Goal: Information Seeking & Learning: Learn about a topic

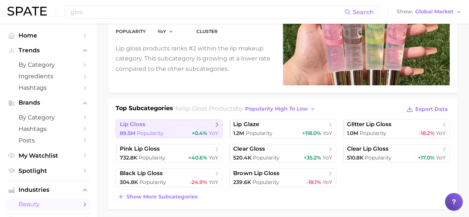
scroll to position [102, 0]
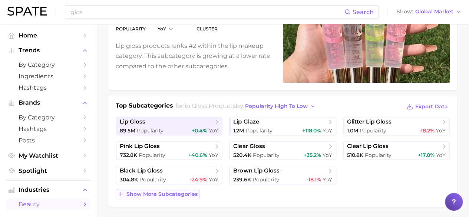
click at [184, 192] on span "Show more subcategories" at bounding box center [161, 194] width 71 height 6
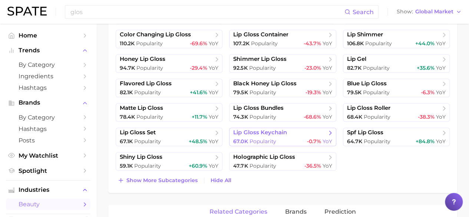
scroll to position [310, 0]
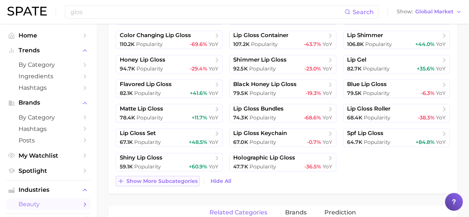
click at [180, 178] on span "Show more subcategories" at bounding box center [161, 181] width 71 height 6
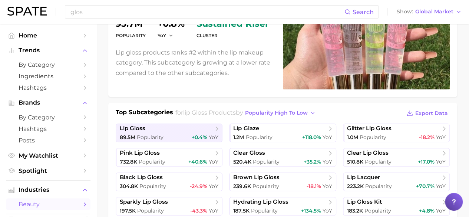
scroll to position [96, 0]
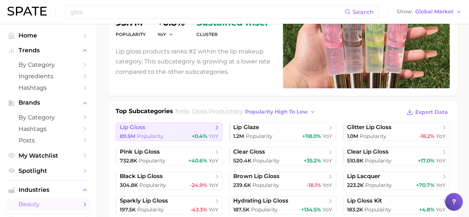
click at [212, 128] on span "lip gloss" at bounding box center [166, 127] width 93 height 7
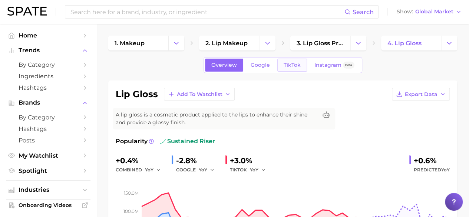
click at [288, 68] on span "TikTok" at bounding box center [292, 65] width 17 height 6
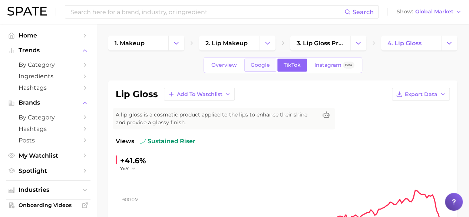
click at [265, 67] on span "Google" at bounding box center [260, 65] width 19 height 6
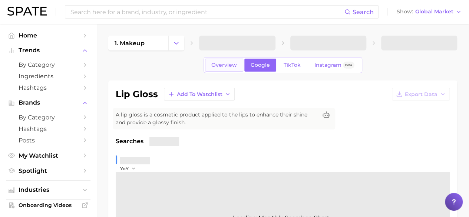
click at [235, 63] on span "Overview" at bounding box center [224, 65] width 26 height 6
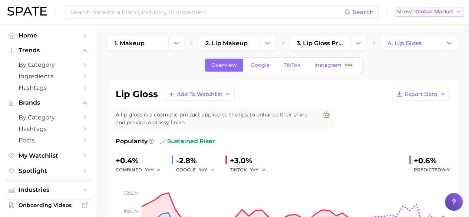
click at [436, 14] on span "Global Market" at bounding box center [434, 12] width 38 height 4
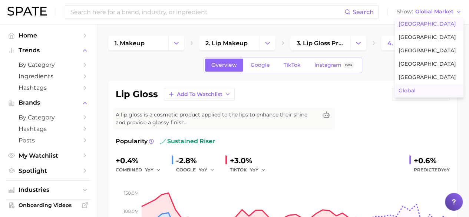
click at [425, 24] on span "[GEOGRAPHIC_DATA]" at bounding box center [427, 24] width 57 height 6
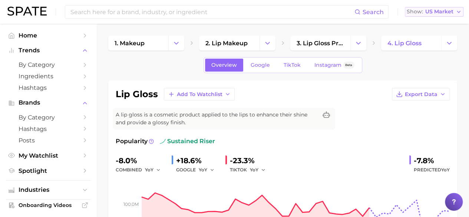
click at [425, 13] on div "Show US Market" at bounding box center [430, 12] width 47 height 4
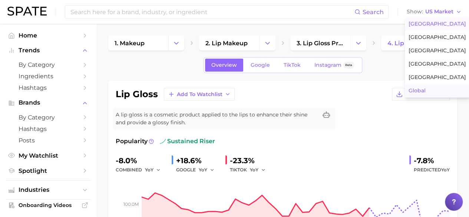
click at [418, 86] on button "Global" at bounding box center [437, 90] width 65 height 13
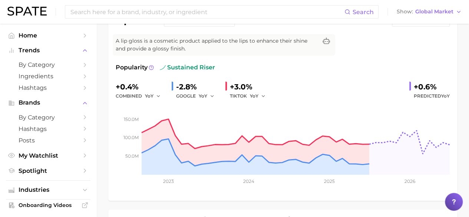
scroll to position [19, 0]
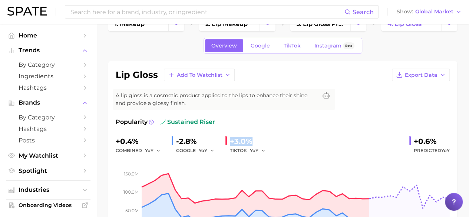
drag, startPoint x: 231, startPoint y: 141, endPoint x: 262, endPoint y: 138, distance: 30.9
click at [262, 138] on div "+3.0%" at bounding box center [250, 141] width 41 height 12
click at [265, 138] on div "+3.0%" at bounding box center [250, 141] width 41 height 12
click at [285, 50] on link "TikTok" at bounding box center [292, 45] width 30 height 13
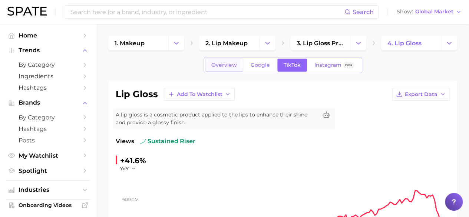
click at [229, 60] on link "Overview" at bounding box center [224, 65] width 38 height 13
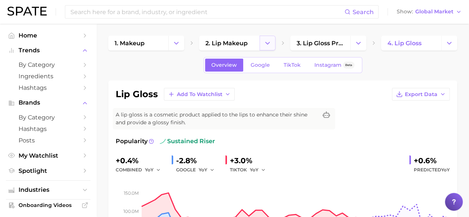
click at [261, 46] on button "Change Category" at bounding box center [268, 43] width 16 height 15
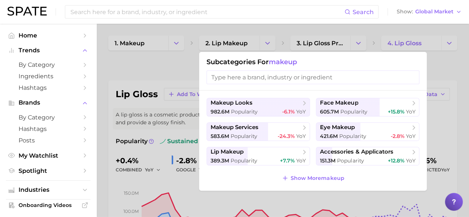
click at [254, 43] on div at bounding box center [234, 108] width 469 height 217
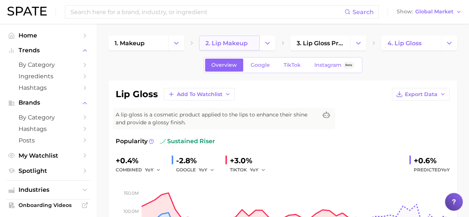
click at [249, 42] on link "2. lip makeup" at bounding box center [229, 43] width 60 height 15
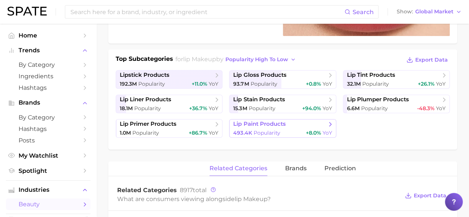
scroll to position [144, 0]
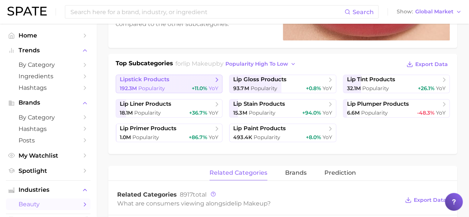
click at [198, 85] on span "+11.0%" at bounding box center [200, 88] width 16 height 7
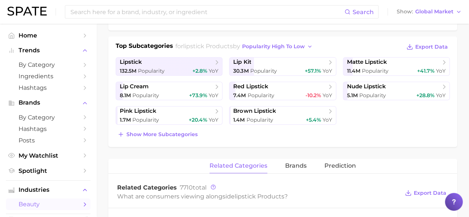
scroll to position [162, 0]
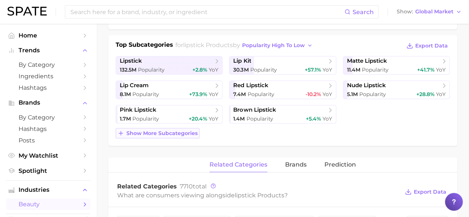
click at [173, 130] on span "Show more subcategories" at bounding box center [161, 133] width 71 height 6
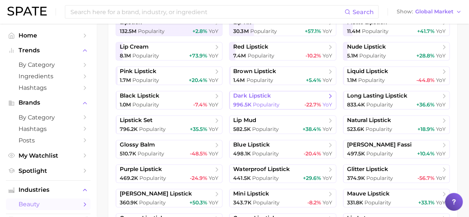
scroll to position [202, 0]
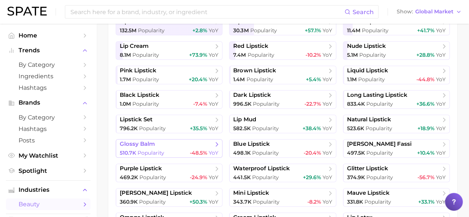
click at [203, 143] on span "glossy balm" at bounding box center [166, 144] width 93 height 7
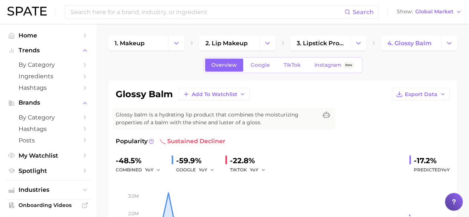
scroll to position [4, 0]
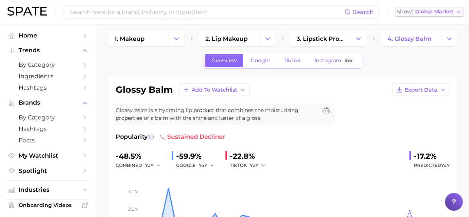
click at [429, 8] on button "Show Global Market" at bounding box center [429, 12] width 69 height 10
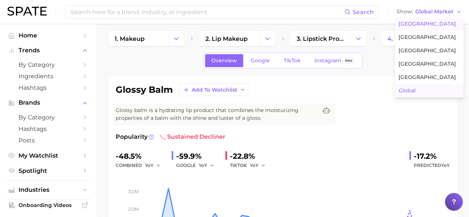
click at [410, 22] on span "[GEOGRAPHIC_DATA]" at bounding box center [427, 24] width 57 height 6
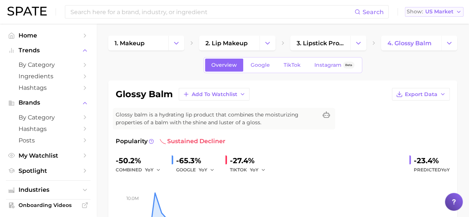
click at [454, 12] on button "Show US Market" at bounding box center [434, 12] width 59 height 10
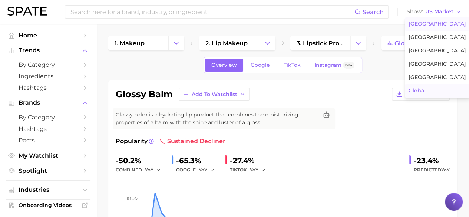
click at [421, 88] on span "Global" at bounding box center [417, 91] width 17 height 6
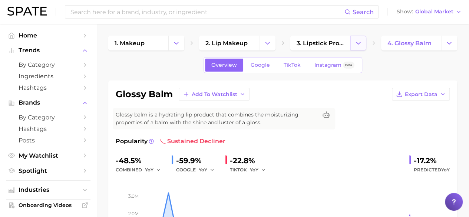
click at [359, 44] on icon "Change Category" at bounding box center [359, 43] width 8 height 8
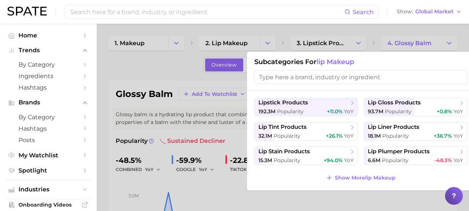
click at [140, 57] on div at bounding box center [234, 105] width 469 height 211
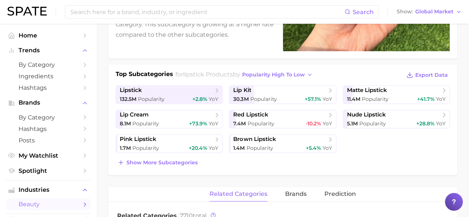
scroll to position [134, 0]
click at [161, 157] on button "Show more subcategories" at bounding box center [158, 162] width 84 height 10
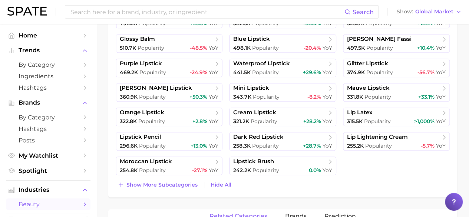
scroll to position [309, 0]
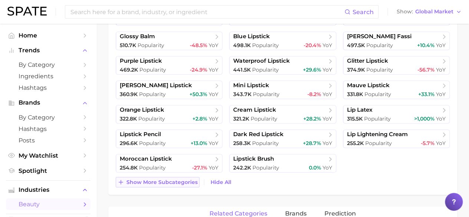
click at [182, 179] on span "Show more subcategories" at bounding box center [161, 182] width 71 height 6
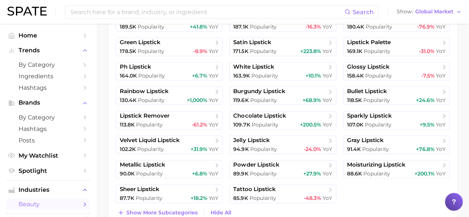
scroll to position [474, 0]
click at [388, 67] on span "glossy lipstick" at bounding box center [368, 67] width 43 height 7
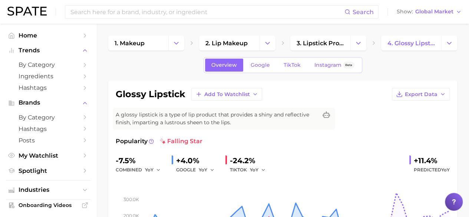
click at [438, 6] on div "Search Show Global Market" at bounding box center [234, 12] width 454 height 24
click at [438, 10] on span "Global Market" at bounding box center [434, 12] width 38 height 4
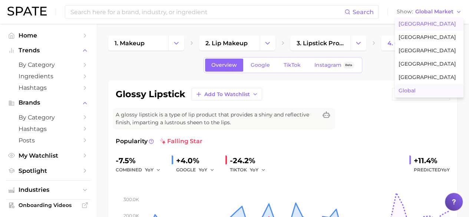
click at [428, 22] on span "[GEOGRAPHIC_DATA]" at bounding box center [427, 24] width 57 height 6
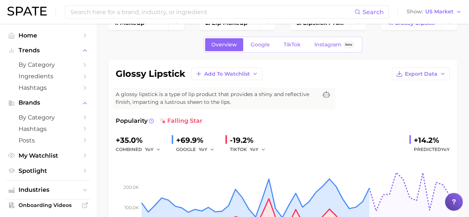
scroll to position [21, 0]
drag, startPoint x: 184, startPoint y: 74, endPoint x: 109, endPoint y: 73, distance: 74.6
click at [109, 73] on div "glossy lipstick Add to Watchlist Export Data A glossy lipstick is a type of lip…" at bounding box center [282, 157] width 349 height 194
copy h1 "glossy lipstick"
click at [443, 13] on span "US Market" at bounding box center [439, 12] width 28 height 4
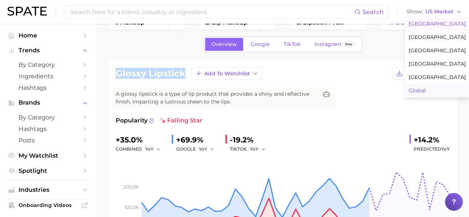
click at [424, 88] on span "Global" at bounding box center [417, 91] width 17 height 6
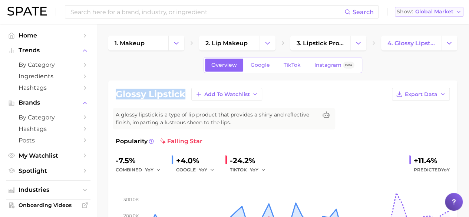
click at [444, 10] on span "Global Market" at bounding box center [434, 12] width 38 height 4
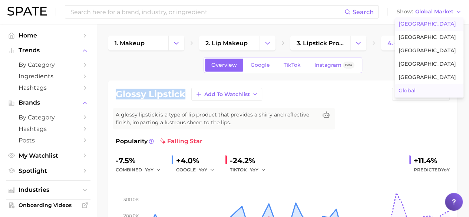
click at [436, 22] on button "[GEOGRAPHIC_DATA]" at bounding box center [429, 23] width 69 height 13
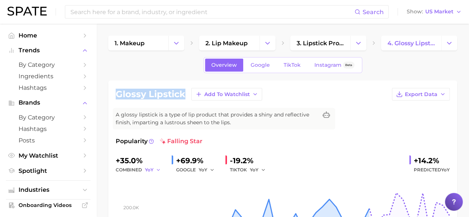
click at [151, 168] on span "YoY" at bounding box center [149, 170] width 9 height 6
click at [151, 141] on icon at bounding box center [151, 141] width 5 height 5
click at [140, 167] on div "combined YoY" at bounding box center [141, 169] width 50 height 9
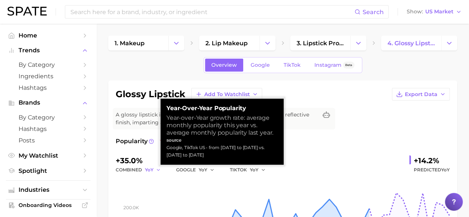
click at [150, 170] on span "YoY" at bounding box center [149, 170] width 9 height 6
drag, startPoint x: 165, startPoint y: 147, endPoint x: 215, endPoint y: 158, distance: 50.4
click at [215, 158] on div "Year-over-Year Popularity Year-over-Year growth rate: average monthly popularit…" at bounding box center [222, 132] width 123 height 66
copy div "Google, TikTok US - from [DATE] to [DATE] vs. [DATE] to [DATE]"
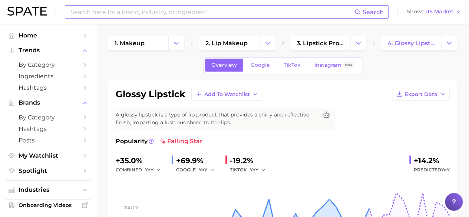
click at [137, 15] on input at bounding box center [212, 12] width 285 height 13
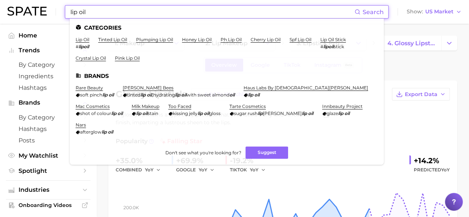
type input "lip oil"
click at [155, 36] on ul "Categories lip oil # lipoil tinted lip oil plumping lip oil honey lip oil ph li…" at bounding box center [227, 92] width 314 height 146
click at [158, 42] on link "plumping lip oil" at bounding box center [154, 40] width 37 height 6
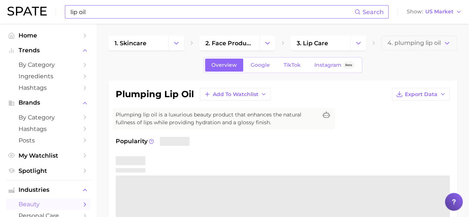
click at [234, 9] on input "lip oil" at bounding box center [212, 12] width 285 height 13
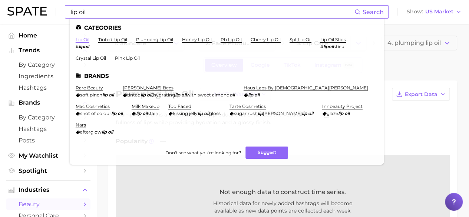
click at [85, 39] on link "lip oil" at bounding box center [83, 40] width 14 height 6
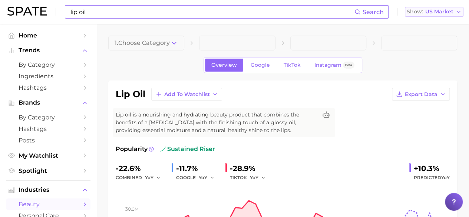
click at [443, 7] on button "Show US Market" at bounding box center [434, 12] width 59 height 10
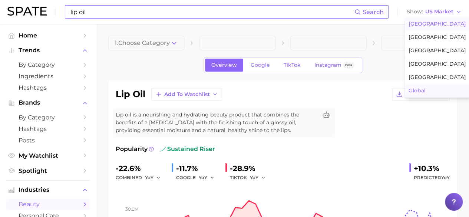
click at [422, 87] on button "Global" at bounding box center [437, 90] width 65 height 13
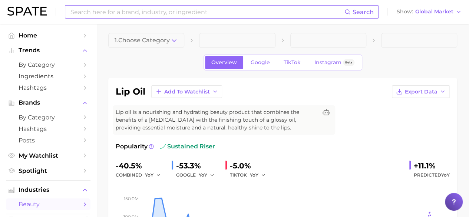
scroll to position [26, 0]
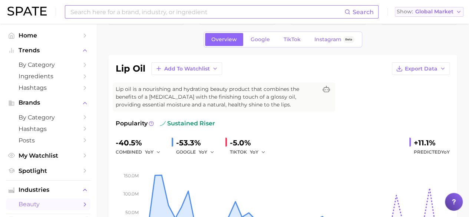
click at [451, 8] on button "Show Global Market" at bounding box center [429, 12] width 69 height 10
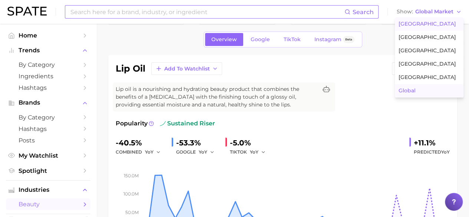
click at [443, 21] on button "[GEOGRAPHIC_DATA]" at bounding box center [429, 23] width 69 height 13
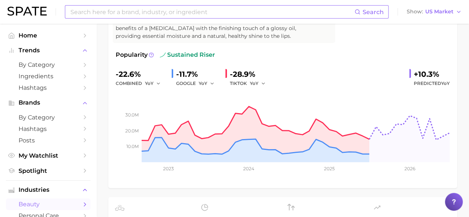
scroll to position [91, 0]
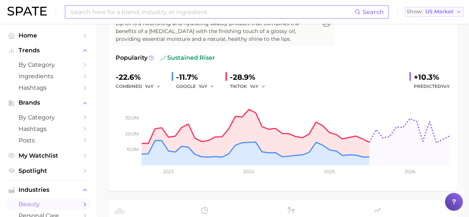
click at [444, 11] on span "US Market" at bounding box center [439, 12] width 28 height 4
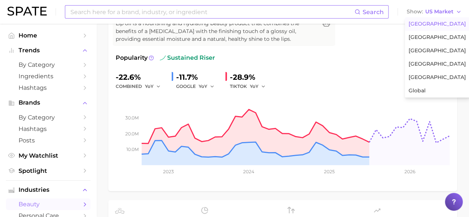
click at [381, 78] on div "-22.6% combined YoY -11.7% GOOGLE YoY -28.9% TIKTOK YoY +10.3% Predicted YoY" at bounding box center [283, 81] width 334 height 20
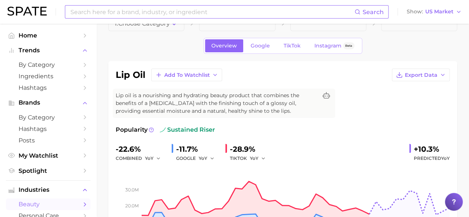
scroll to position [0, 0]
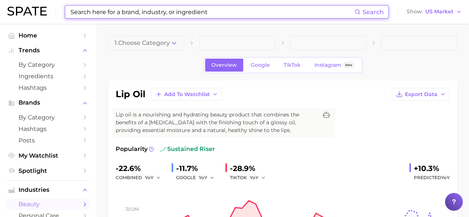
click at [111, 11] on input at bounding box center [212, 12] width 285 height 13
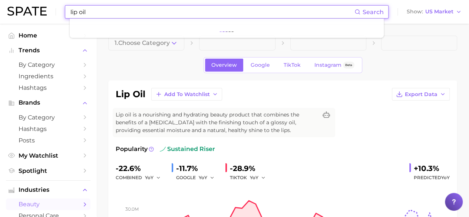
type input "lip oil"
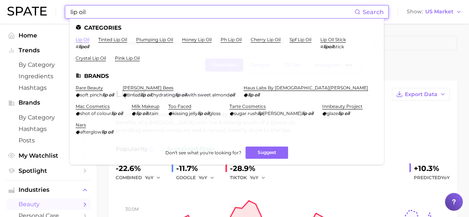
click at [83, 40] on link "lip oil" at bounding box center [83, 40] width 14 height 6
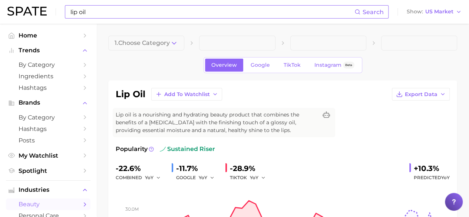
scroll to position [6, 0]
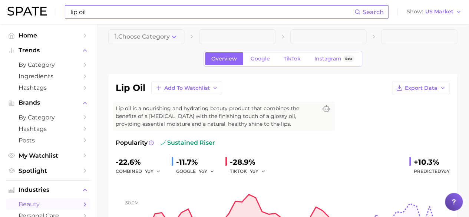
click at [162, 38] on span "1. Choose Category" at bounding box center [142, 36] width 55 height 7
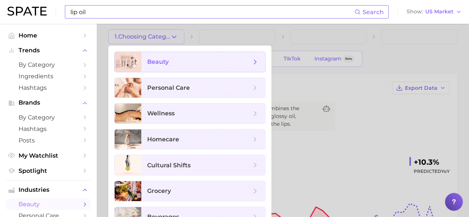
click at [171, 65] on span "beauty" at bounding box center [199, 62] width 104 height 8
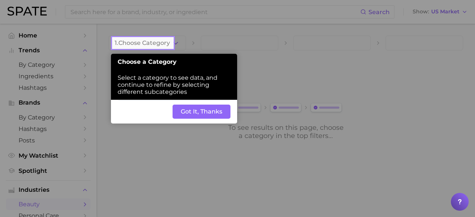
click at [149, 8] on div at bounding box center [143, 19] width 60 height 38
click at [193, 112] on button "Got It, Thanks" at bounding box center [201, 112] width 58 height 14
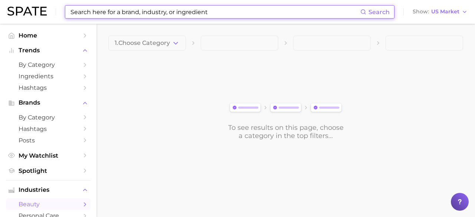
click at [156, 6] on input at bounding box center [215, 12] width 290 height 13
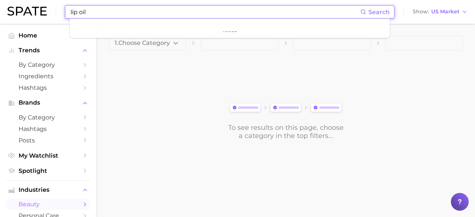
type input "lip oil"
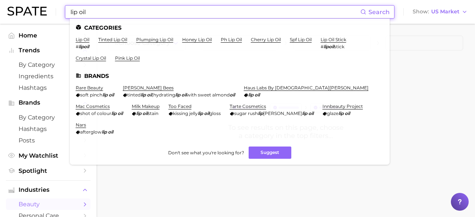
click at [84, 34] on ul "Categories lip oil # lipoil tinted lip oil plumping lip oil honey lip oil ph li…" at bounding box center [230, 92] width 320 height 146
click at [85, 40] on link "lip oil" at bounding box center [83, 40] width 14 height 6
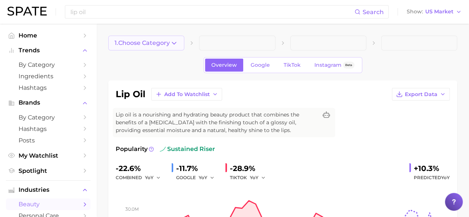
click at [177, 45] on icon "button" at bounding box center [174, 43] width 8 height 8
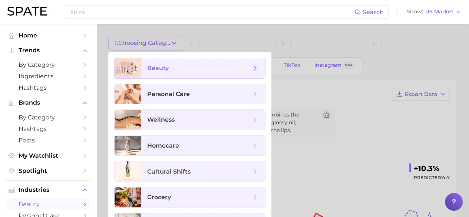
click at [205, 73] on span "beauty" at bounding box center [203, 68] width 124 height 20
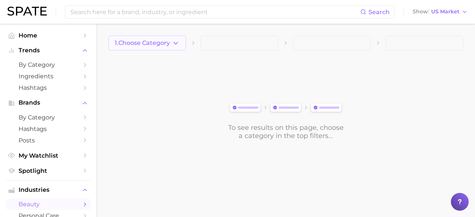
click at [180, 47] on button "1. Choose Category" at bounding box center [147, 43] width 78 height 15
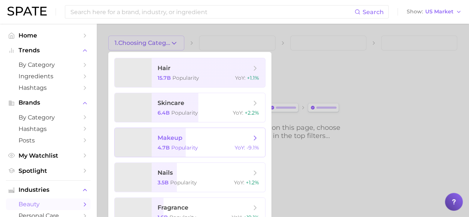
click at [244, 138] on span "makeup" at bounding box center [204, 138] width 93 height 8
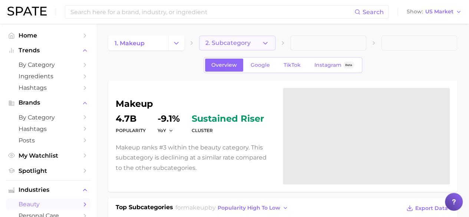
click at [253, 42] on button "2. Subcategory" at bounding box center [237, 43] width 76 height 15
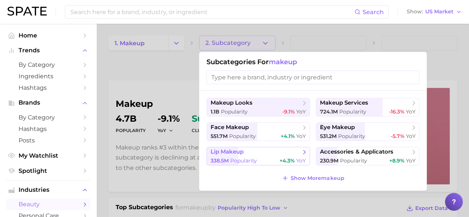
click at [279, 157] on div "338.5m Popularity +4.3% YoY" at bounding box center [258, 160] width 95 height 7
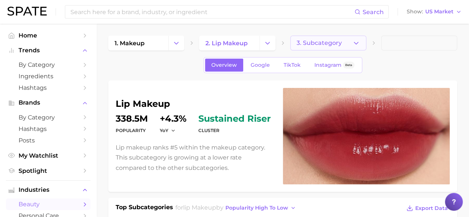
drag, startPoint x: 348, startPoint y: 49, endPoint x: 351, endPoint y: 47, distance: 4.1
click at [351, 47] on button "3. Subcategory" at bounding box center [328, 43] width 76 height 15
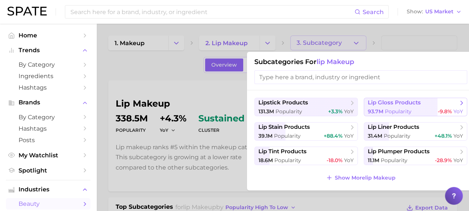
click at [398, 105] on span "lip gloss products" at bounding box center [394, 102] width 53 height 7
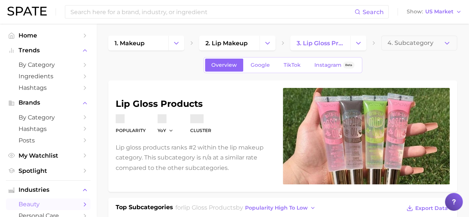
scroll to position [22, 0]
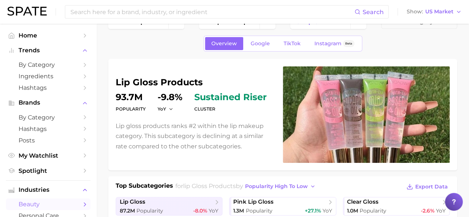
click at [132, 108] on dt "Popularity" at bounding box center [131, 109] width 30 height 9
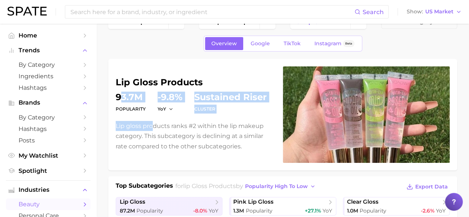
drag, startPoint x: 122, startPoint y: 98, endPoint x: 154, endPoint y: 118, distance: 38.4
click at [154, 118] on div "lip gloss products Popularity 93.7m YoY -9.8% cluster sustained riser Lip gloss…" at bounding box center [195, 114] width 158 height 73
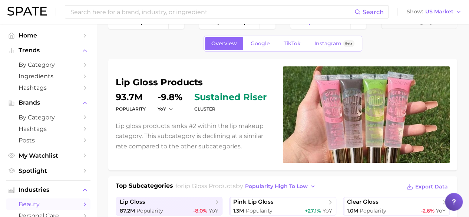
click at [208, 119] on div "lip gloss products Popularity 93.7m YoY -9.8% cluster sustained riser Lip gloss…" at bounding box center [195, 114] width 158 height 73
click at [450, 13] on span "US Market" at bounding box center [439, 12] width 28 height 4
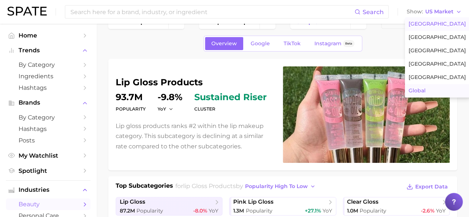
click at [424, 88] on span "Global" at bounding box center [417, 91] width 17 height 6
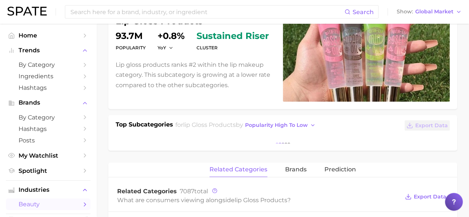
scroll to position [82, 0]
